Goal: Task Accomplishment & Management: Use online tool/utility

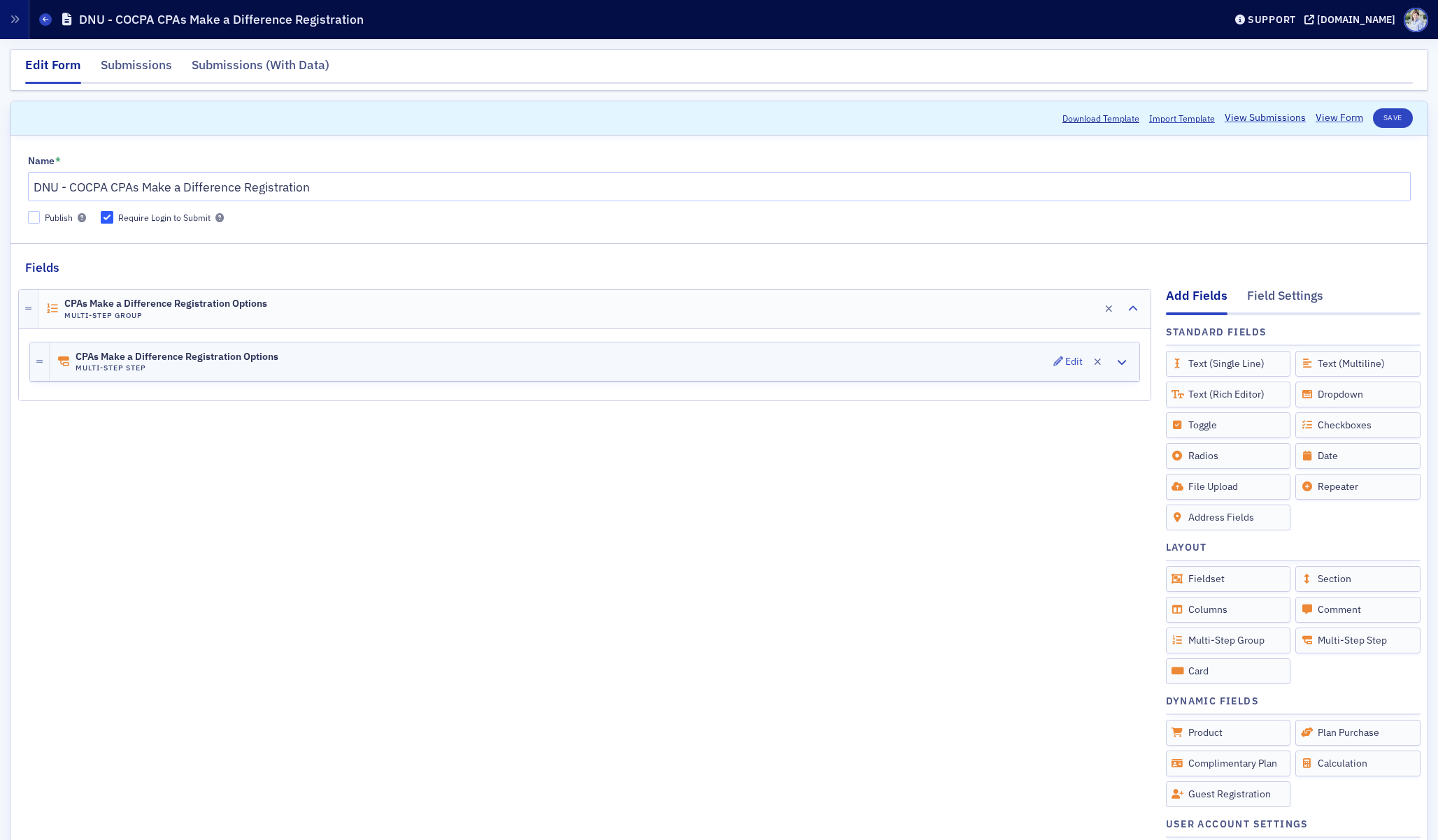
click at [102, 374] on div "CPAs Make a Difference Registration Options Multi-Step Step Edit" at bounding box center [595, 361] width 1090 height 38
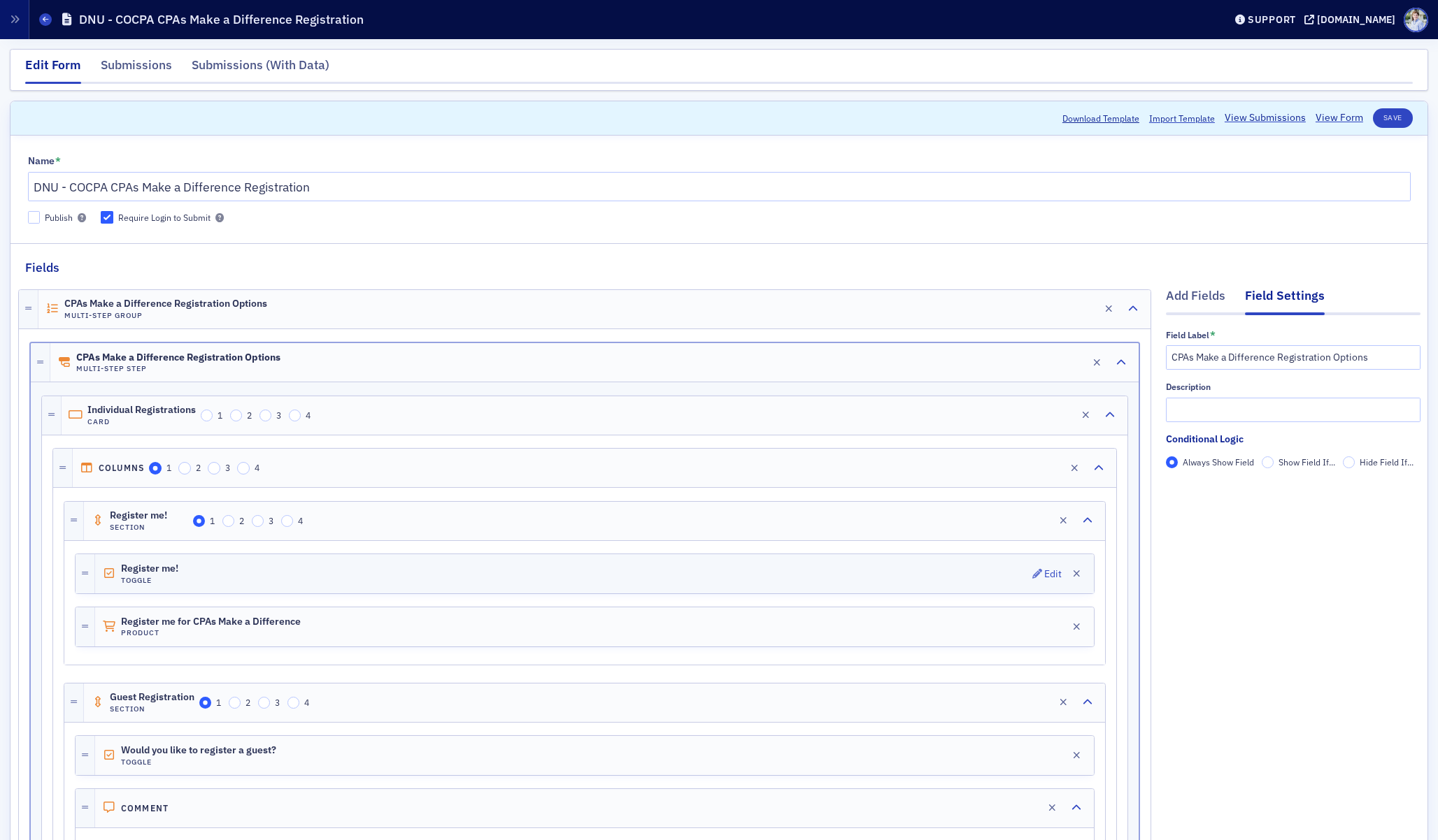
click at [160, 582] on h4 "Toggle" at bounding box center [160, 581] width 79 height 9
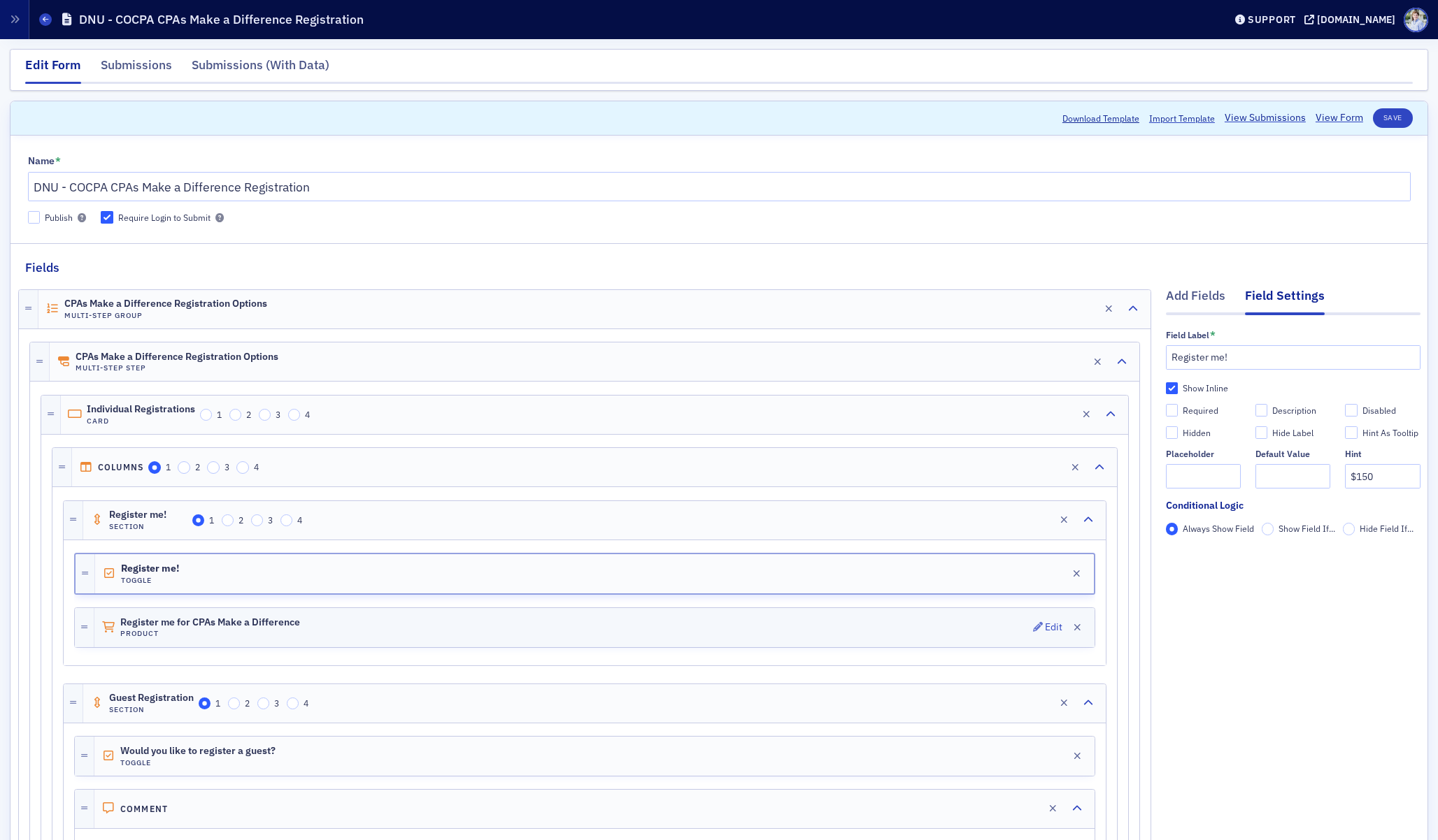
click at [218, 645] on div "Register me for CPAs Make a Difference Product Edit" at bounding box center [595, 628] width 1000 height 39
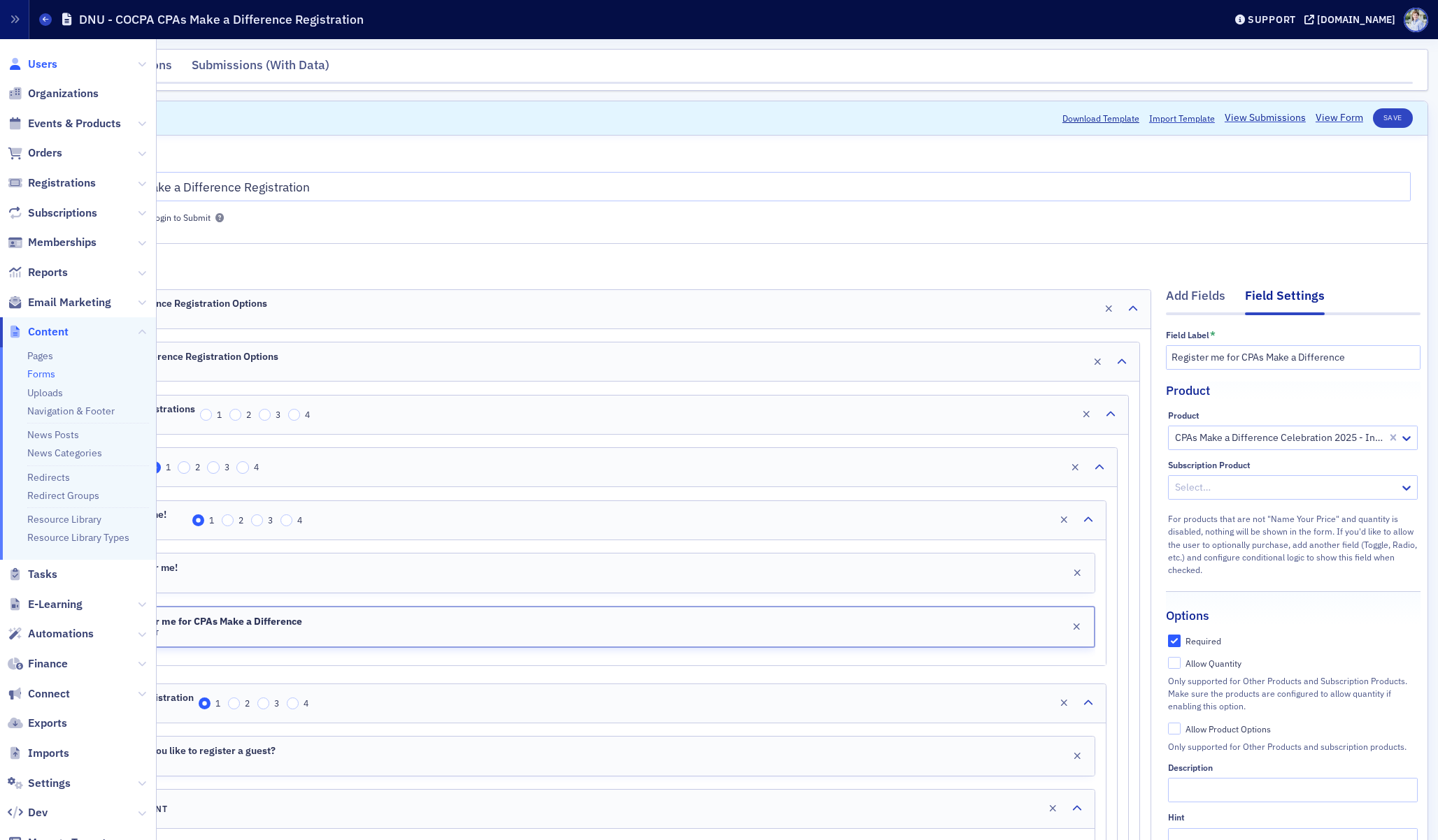
click at [48, 67] on span "Users" at bounding box center [42, 64] width 29 height 15
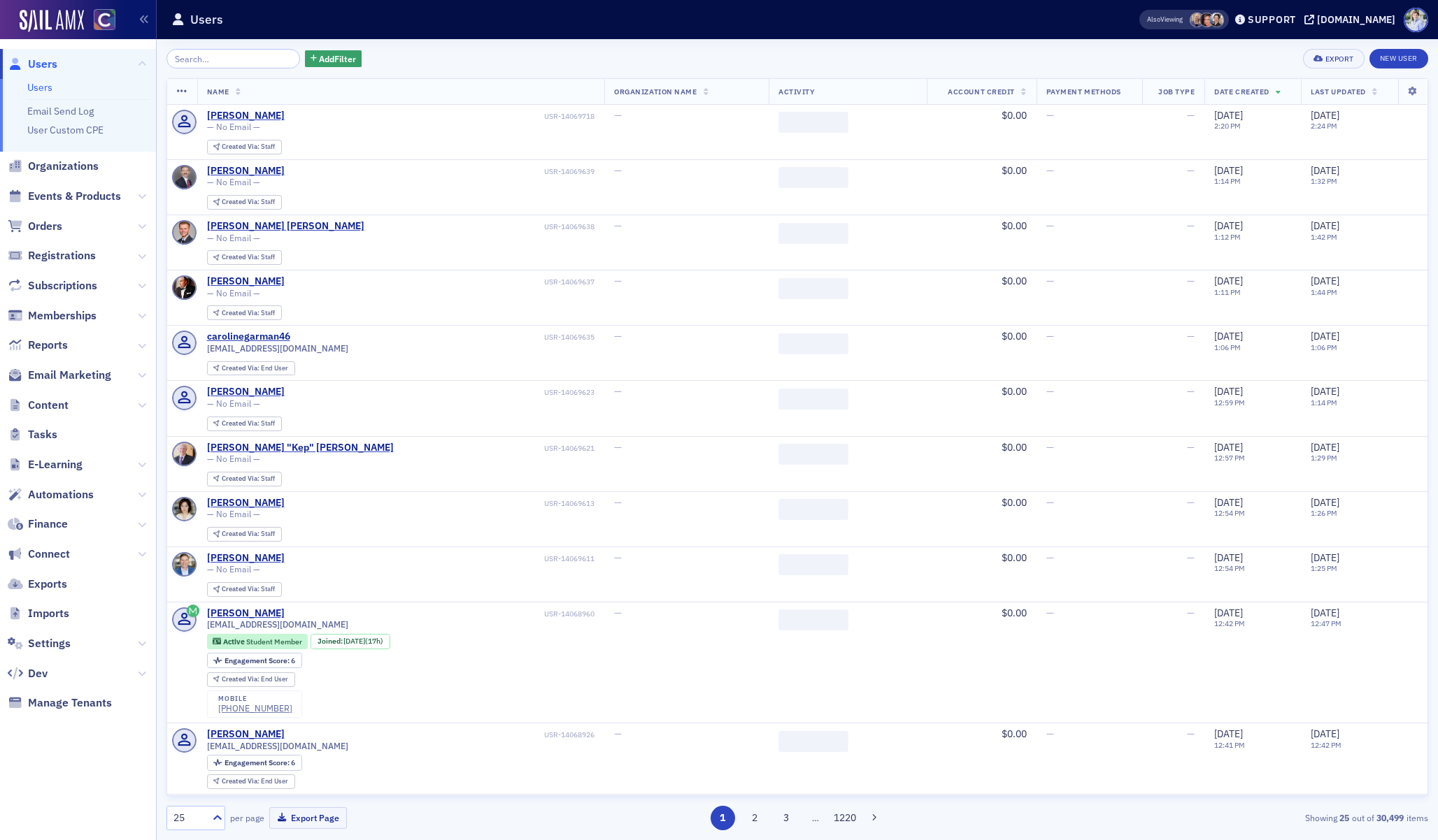
click at [372, 70] on div "Add Filter Export New User Name Organization Name Activity Account Credit Payme…" at bounding box center [796, 440] width 1262 height 782
click at [319, 59] on span "Add Filter" at bounding box center [338, 58] width 38 height 12
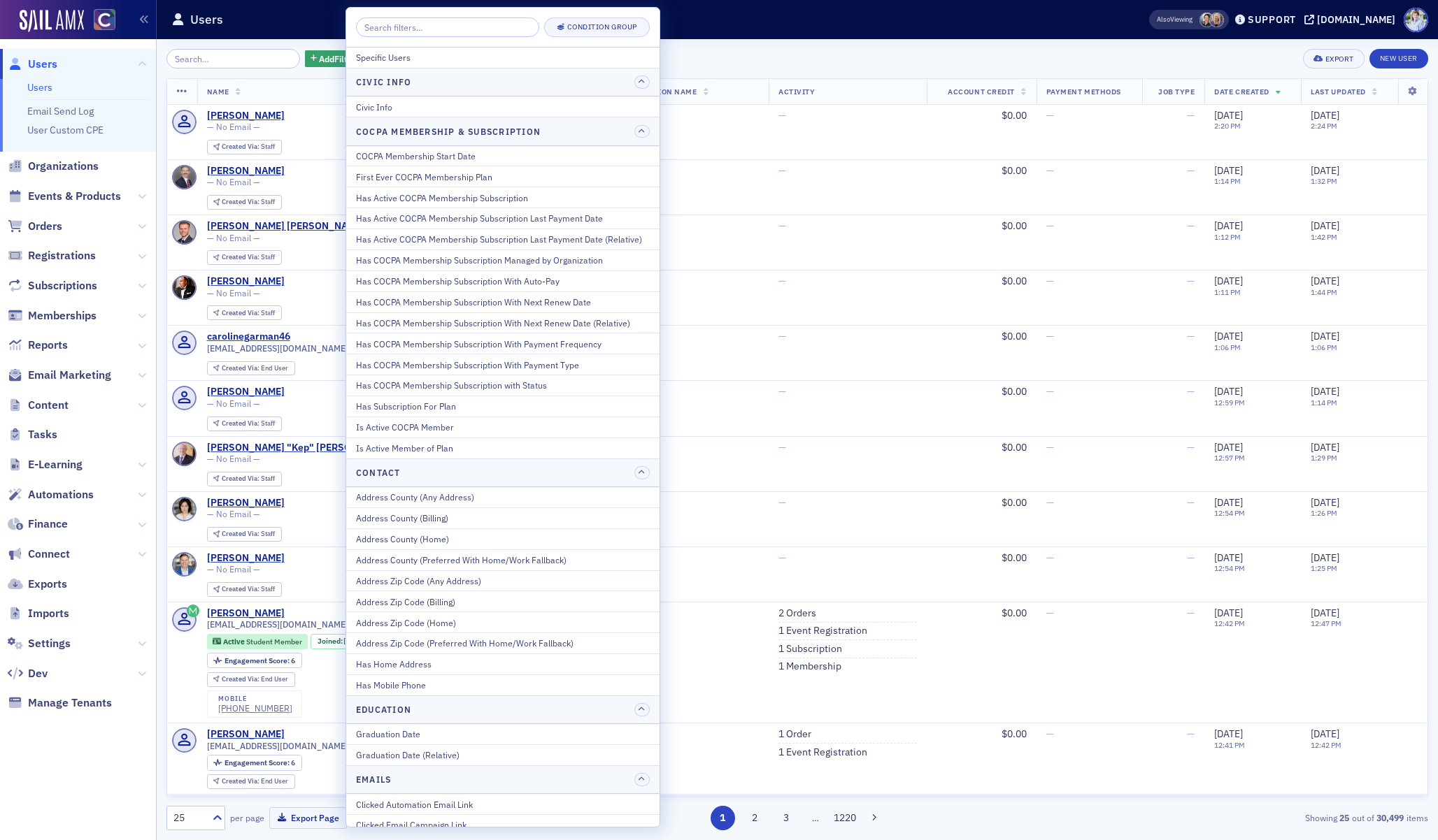
click at [748, 12] on div "Users" at bounding box center [639, 20] width 934 height 26
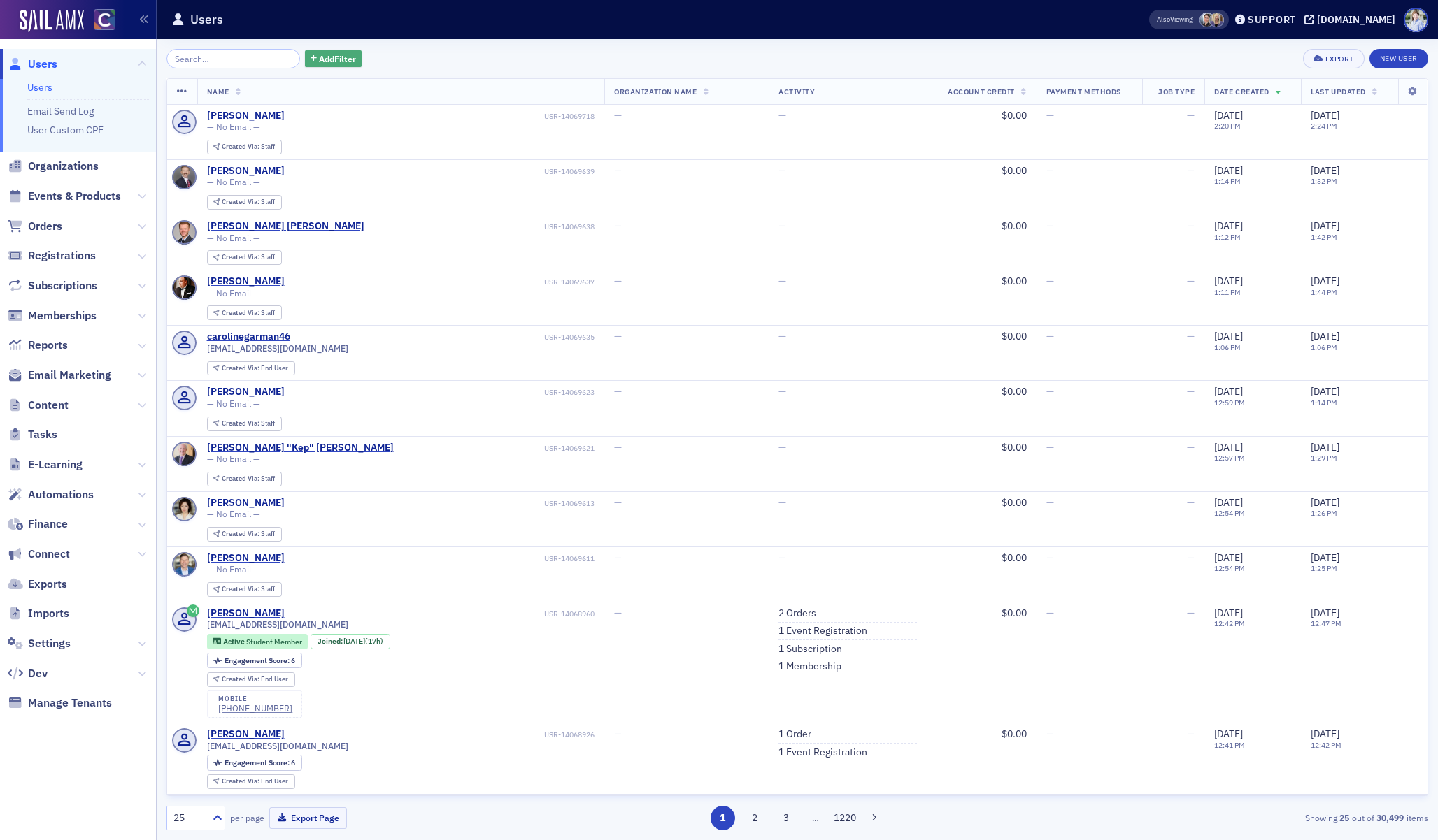
click at [319, 57] on span "Add Filter" at bounding box center [338, 58] width 38 height 12
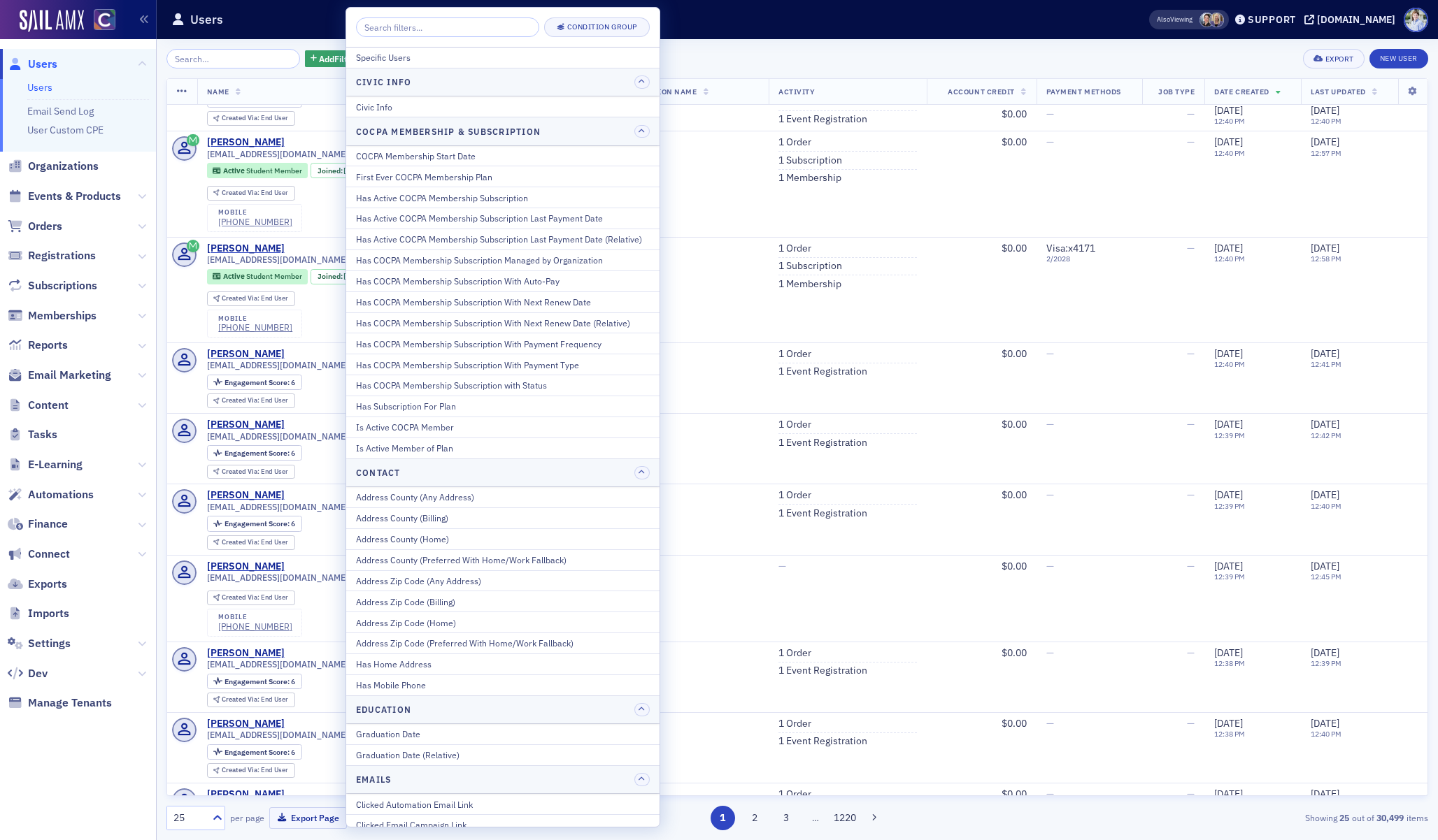
scroll to position [1048, 0]
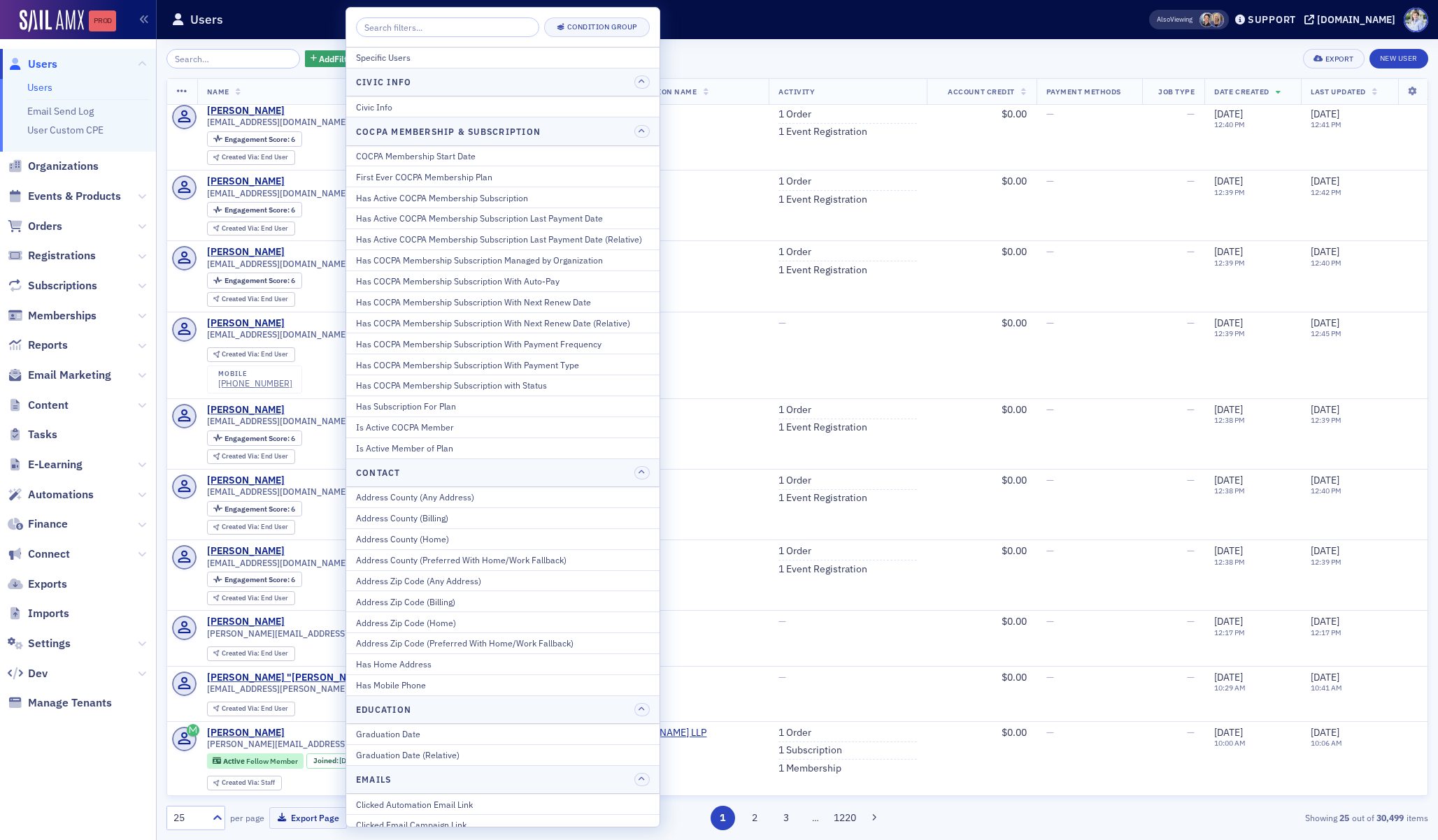
click at [103, 21] on div "Prod" at bounding box center [102, 21] width 27 height 11
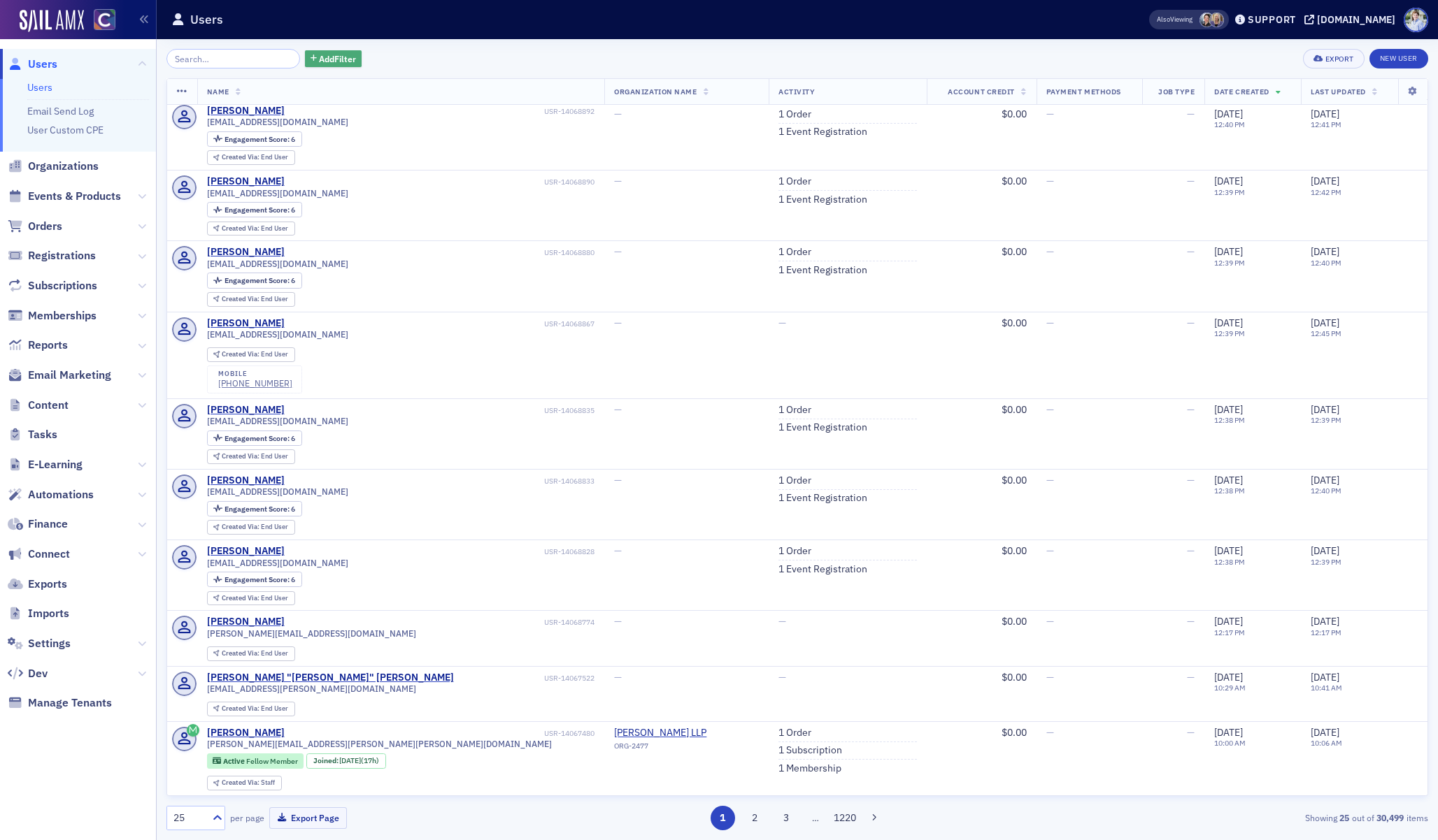
click at [333, 63] on span "Add Filter" at bounding box center [338, 58] width 38 height 12
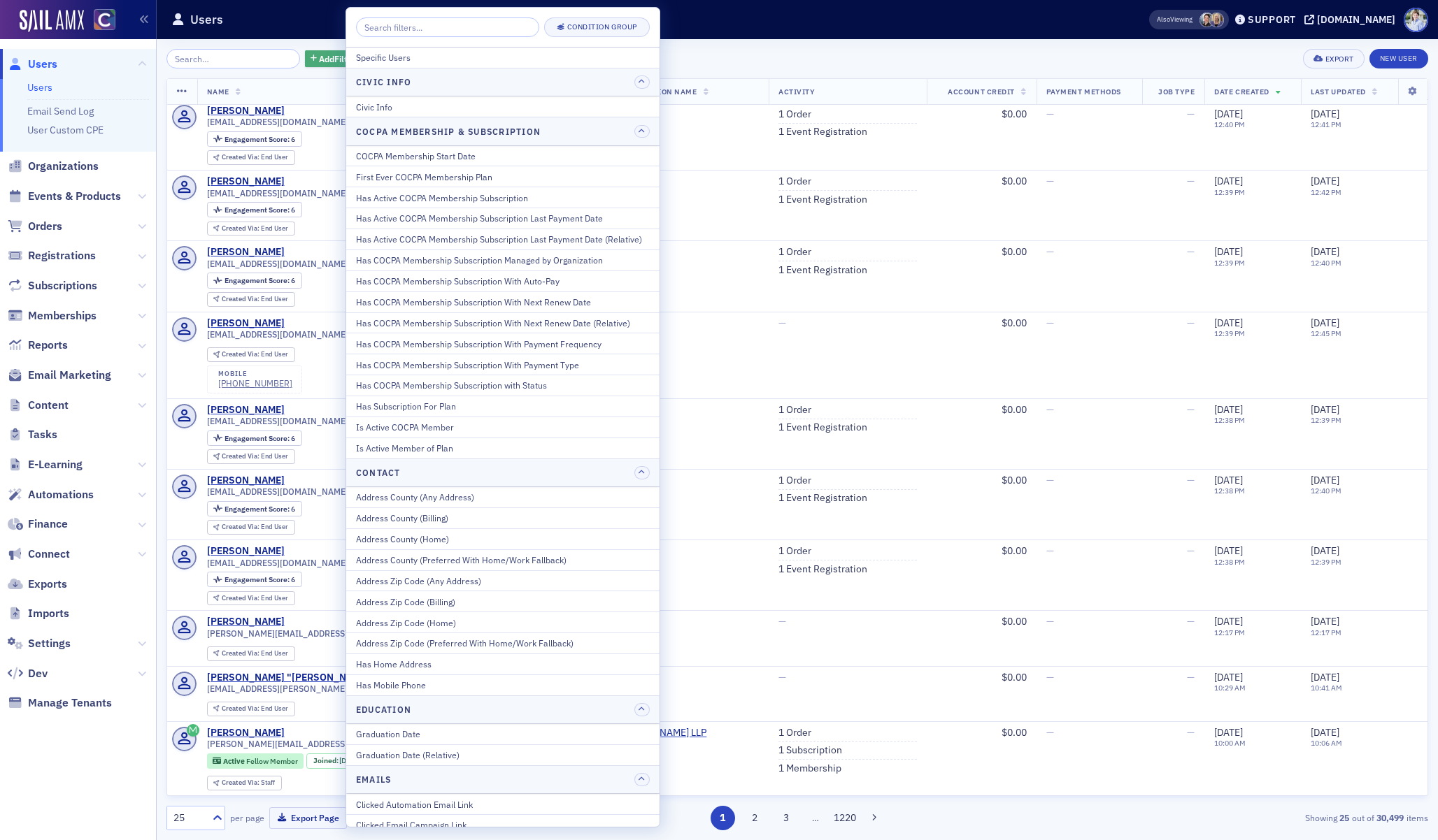
click at [343, 55] on button "Add Filter" at bounding box center [333, 59] width 57 height 18
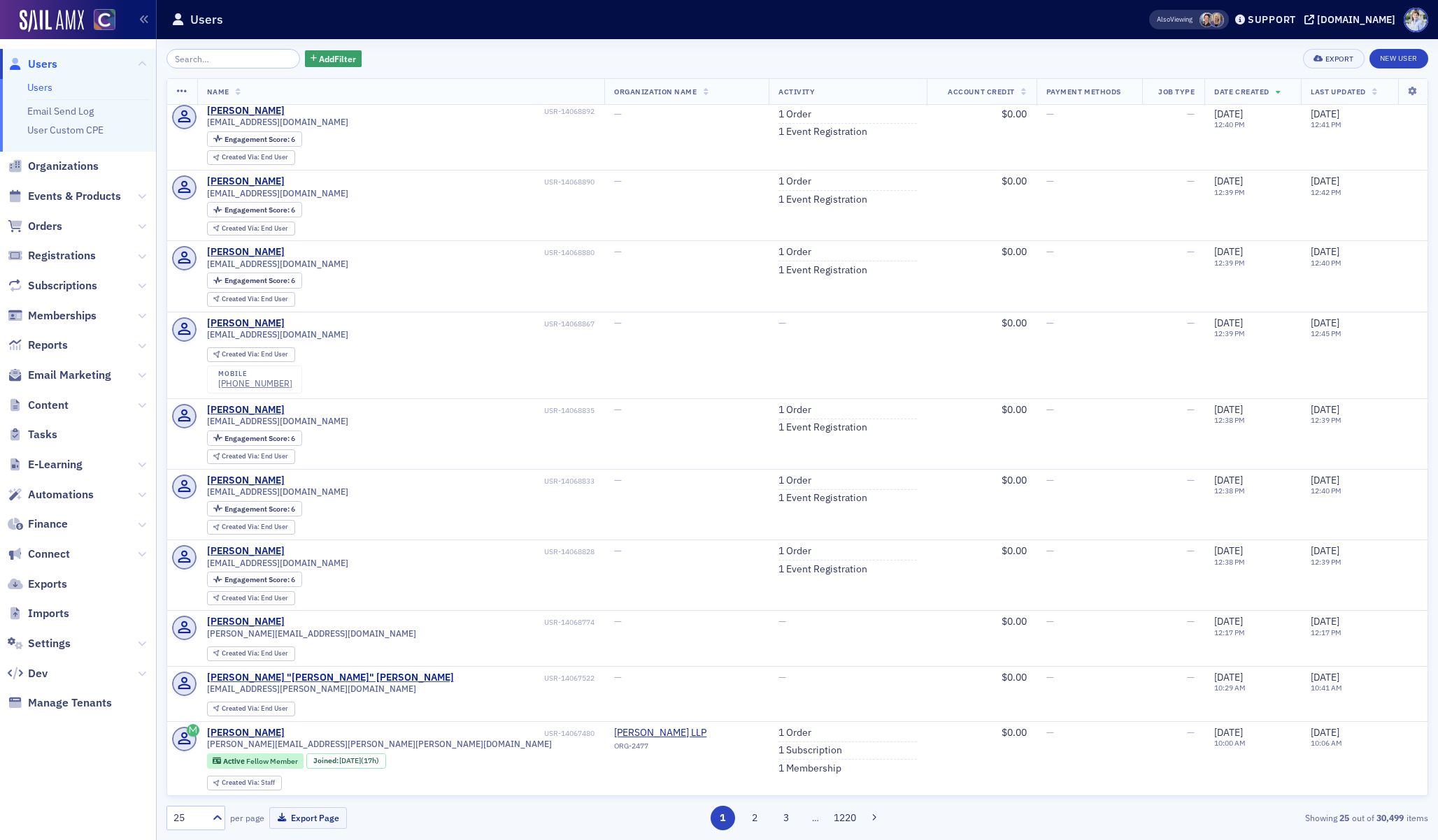
click at [328, 44] on div "Add Filter Export New User Name Organization Name Activity Account Credit Payme…" at bounding box center [796, 440] width 1262 height 802
click at [328, 62] on span "Add Filter" at bounding box center [338, 58] width 38 height 12
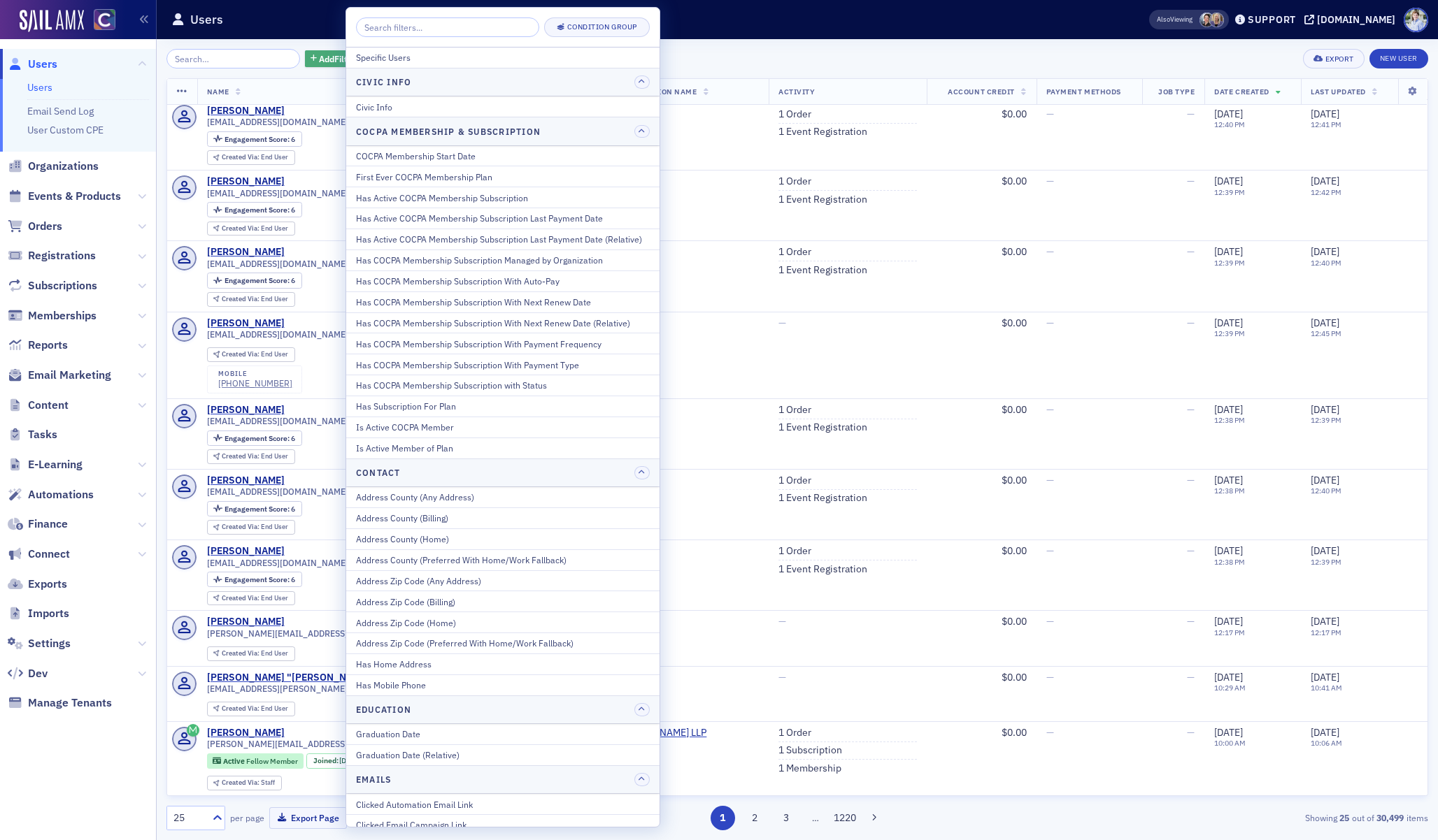
click at [319, 56] on span "Add Filter" at bounding box center [338, 58] width 38 height 12
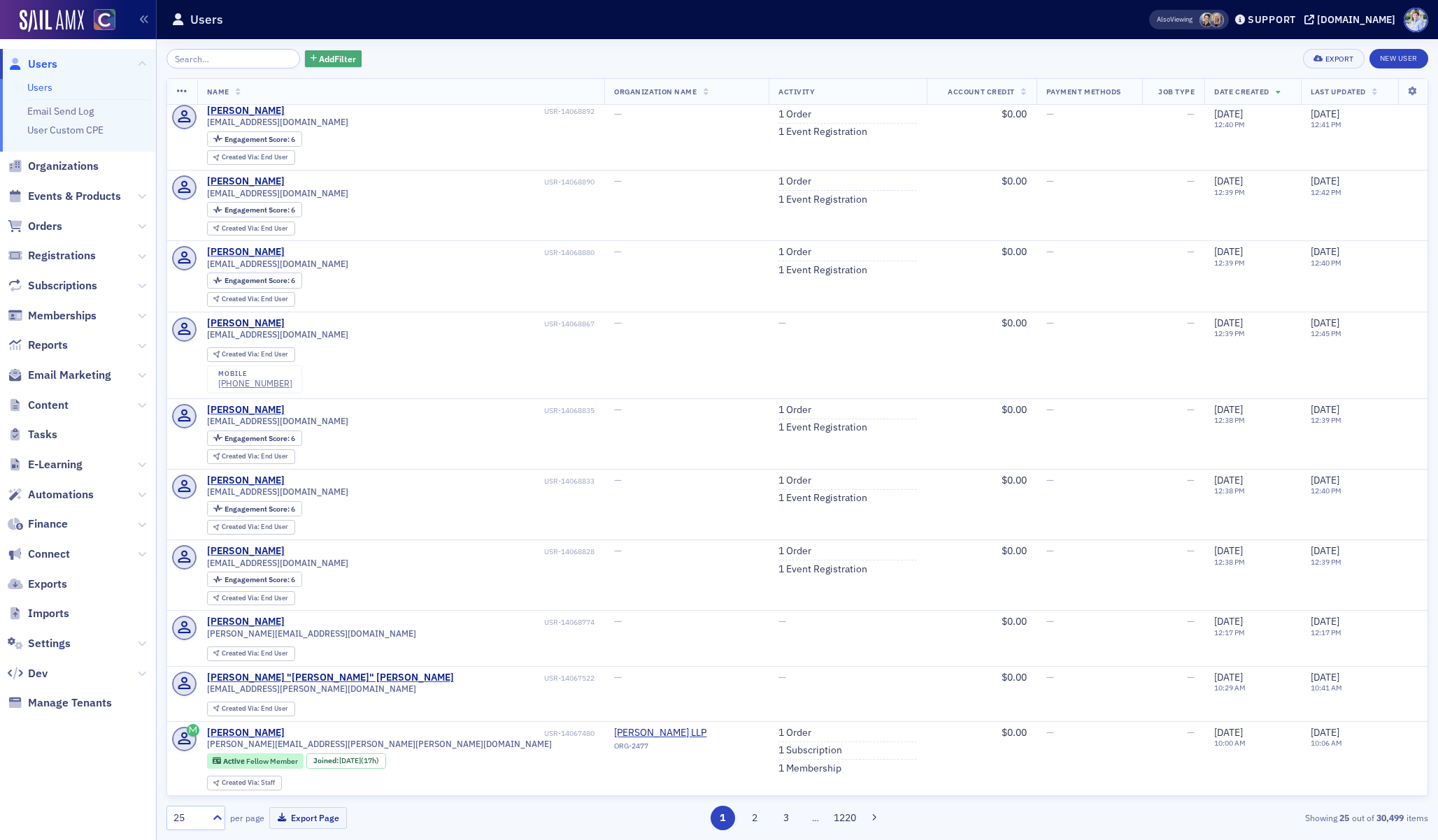
click at [319, 56] on span "Add Filter" at bounding box center [338, 58] width 38 height 12
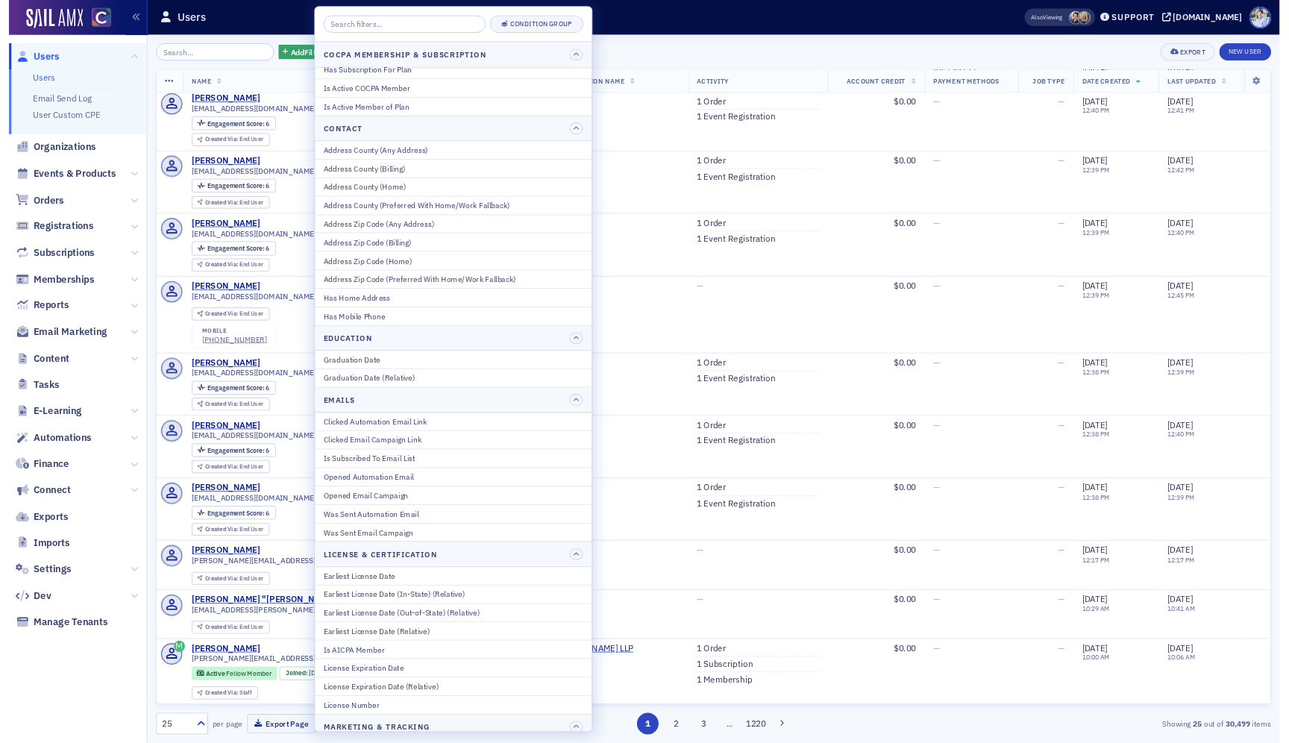
scroll to position [0, 0]
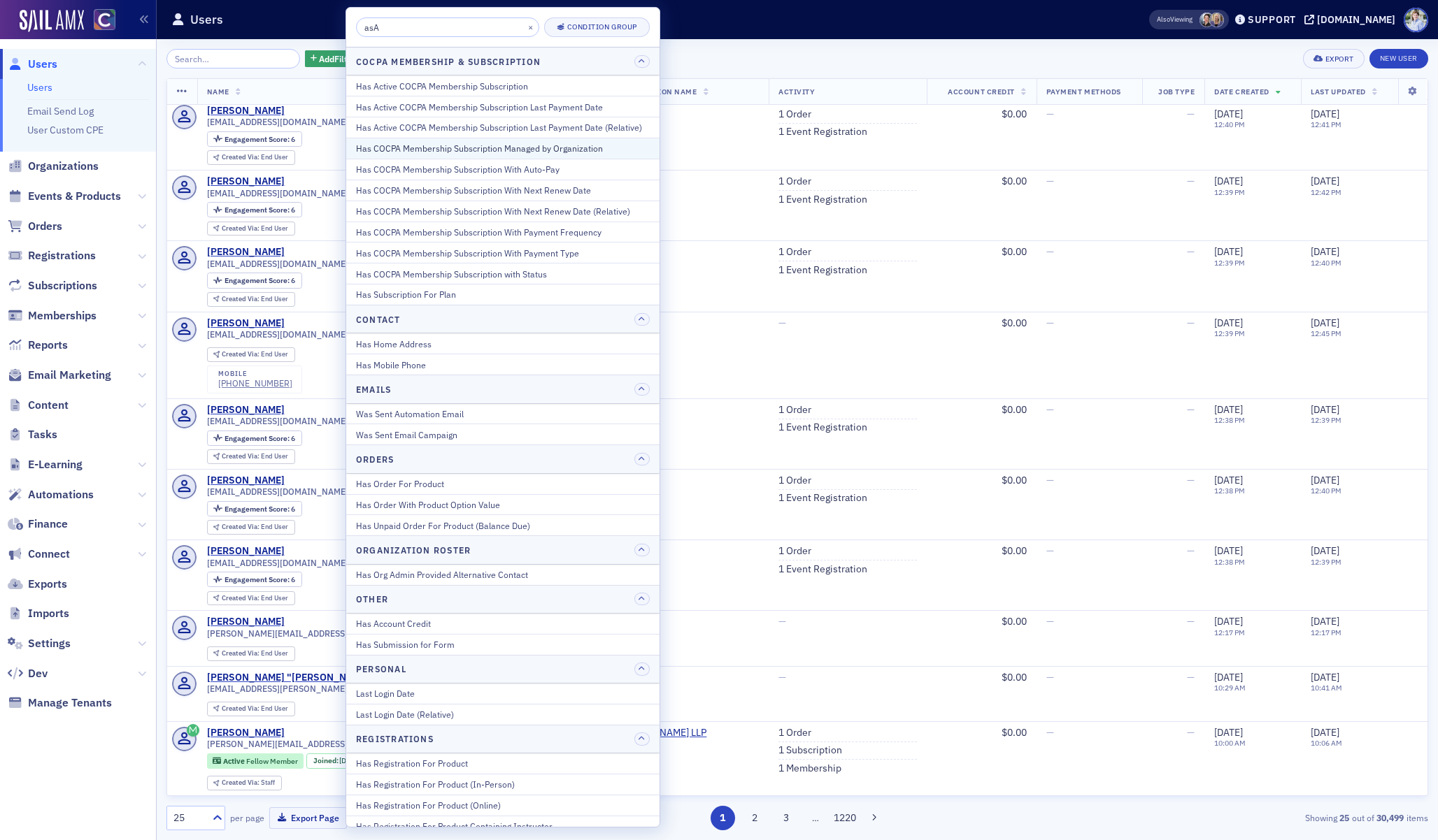
type input "asAD"
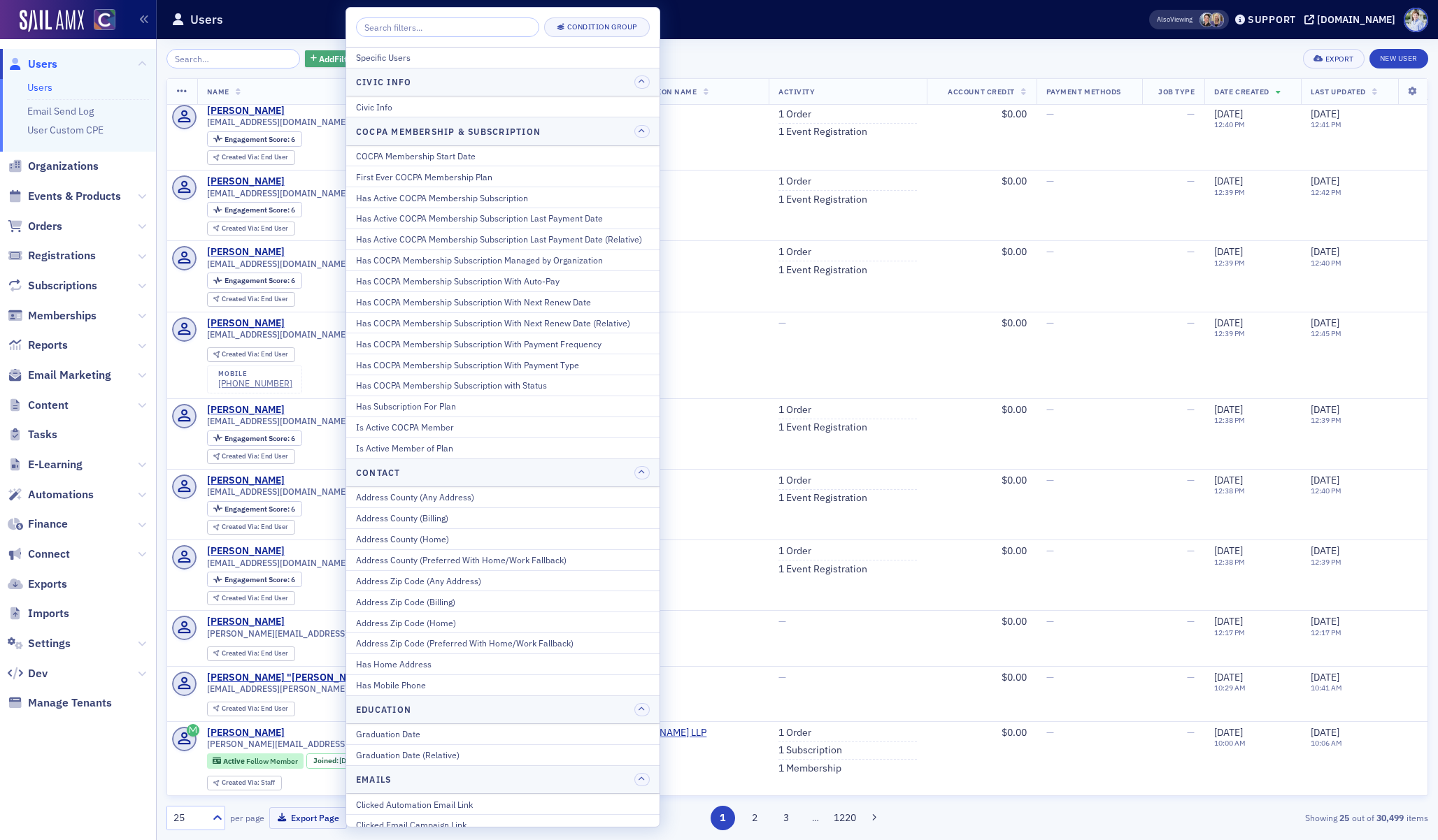
click at [325, 61] on span "Add Filter" at bounding box center [338, 58] width 38 height 12
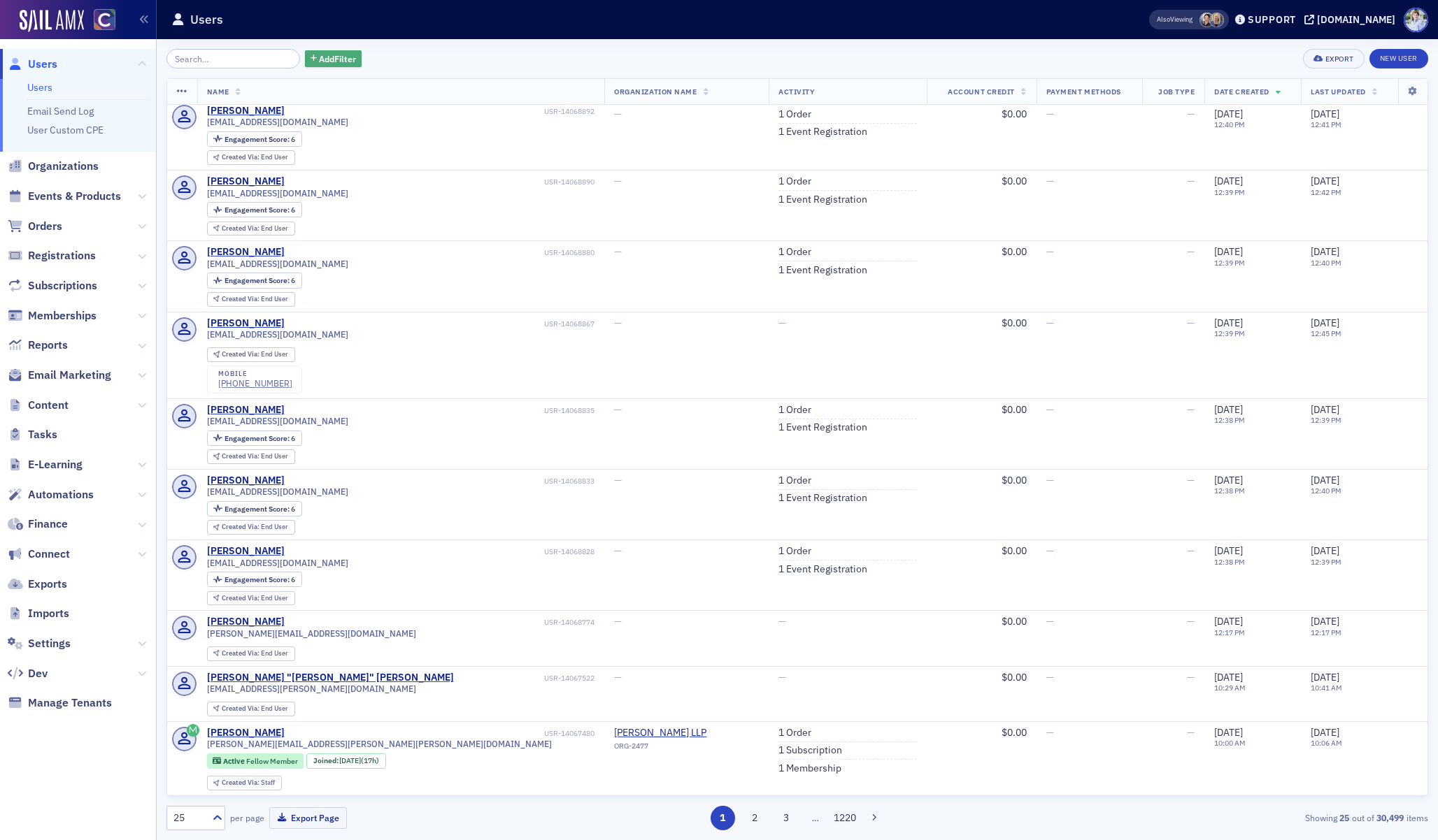
click at [325, 61] on span "Add Filter" at bounding box center [338, 58] width 38 height 12
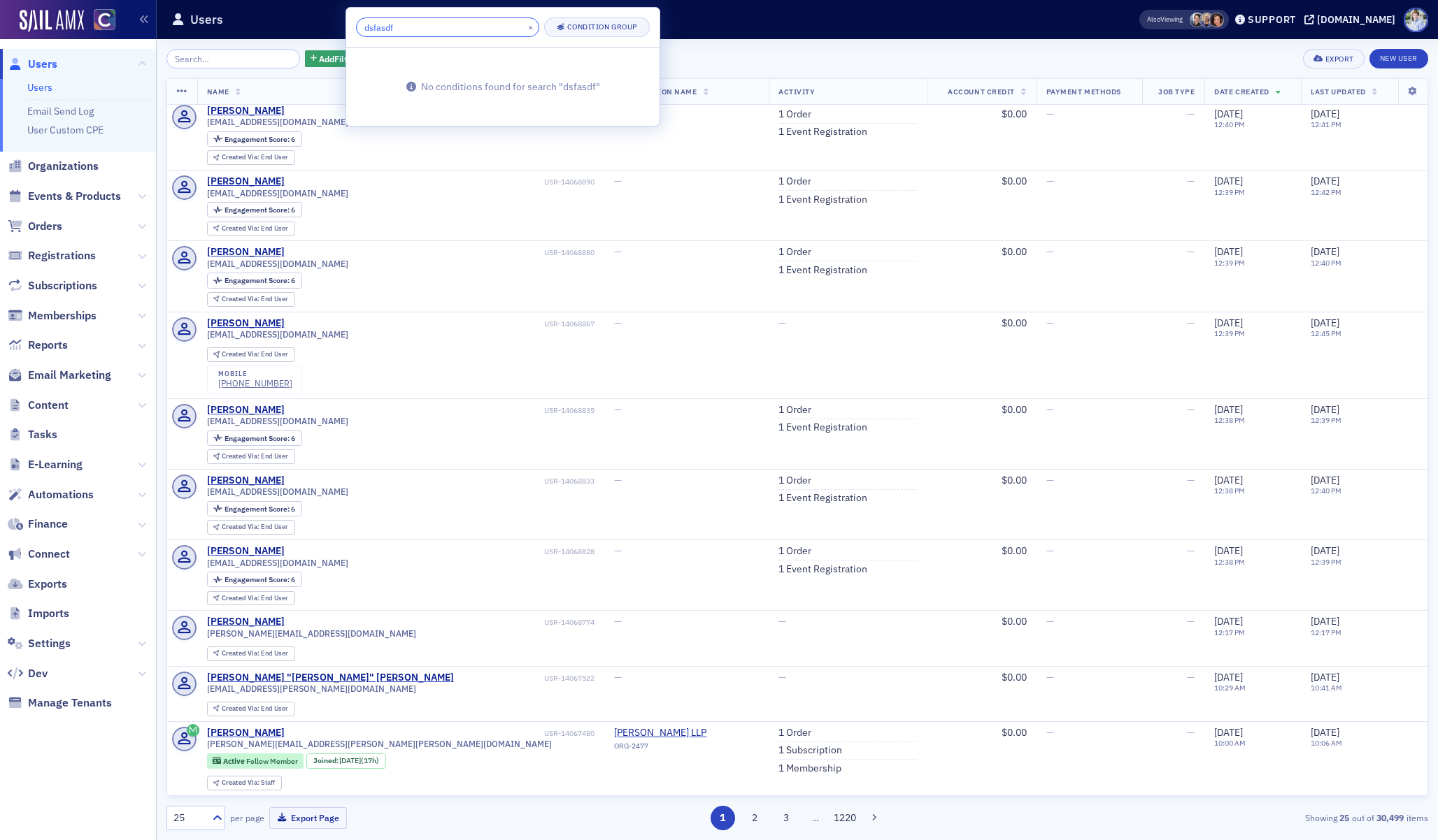
type input "dsfasdfa"
type input "d"
type input "gkk"
